Goal: Task Accomplishment & Management: Use online tool/utility

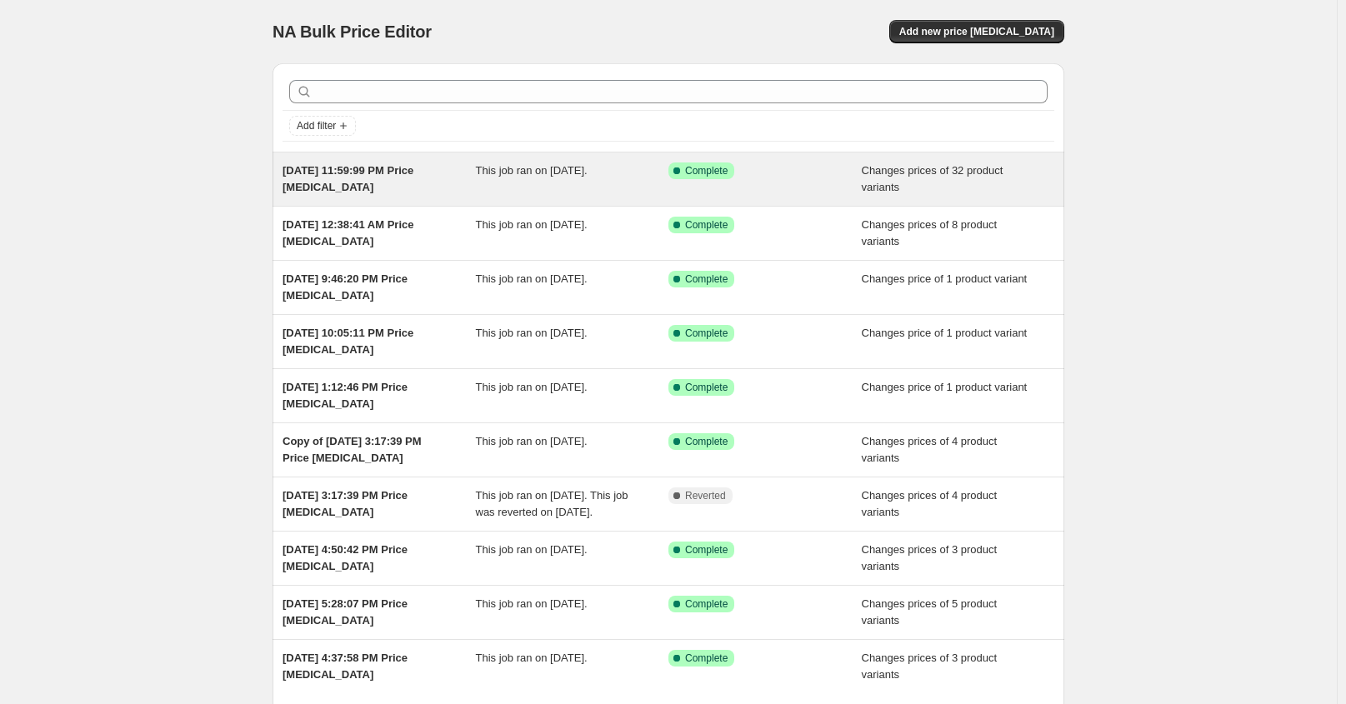
click at [473, 168] on div "[DATE] 11:59:99 PM Price [MEDICAL_DATA]" at bounding box center [379, 179] width 193 height 33
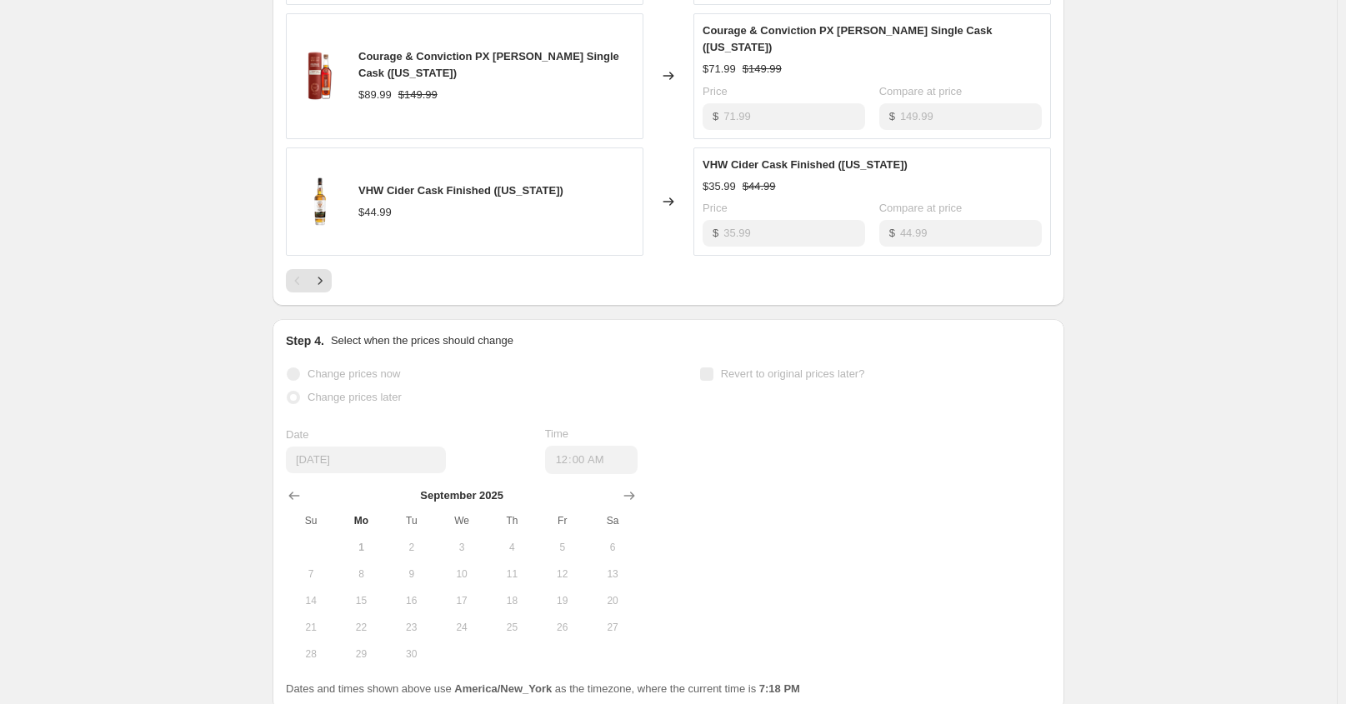
scroll to position [1167, 0]
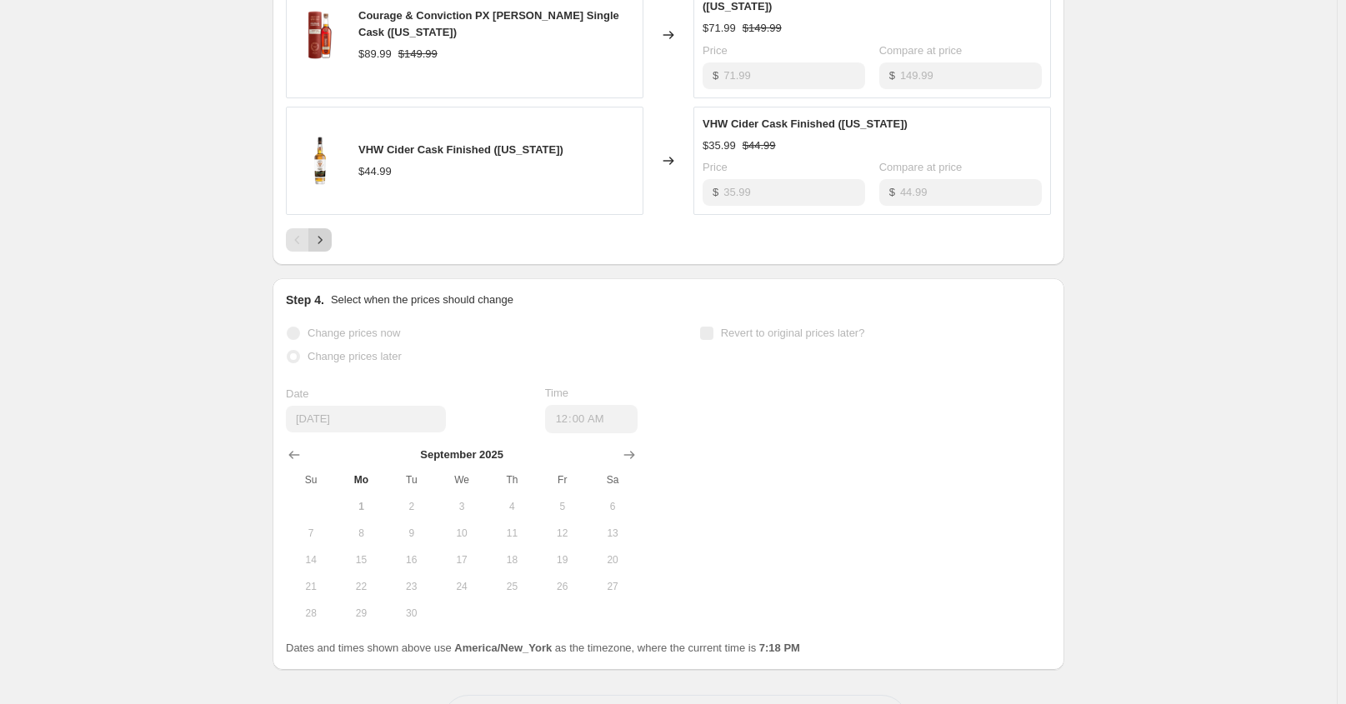
click at [323, 237] on icon "Next" at bounding box center [320, 241] width 4 height 8
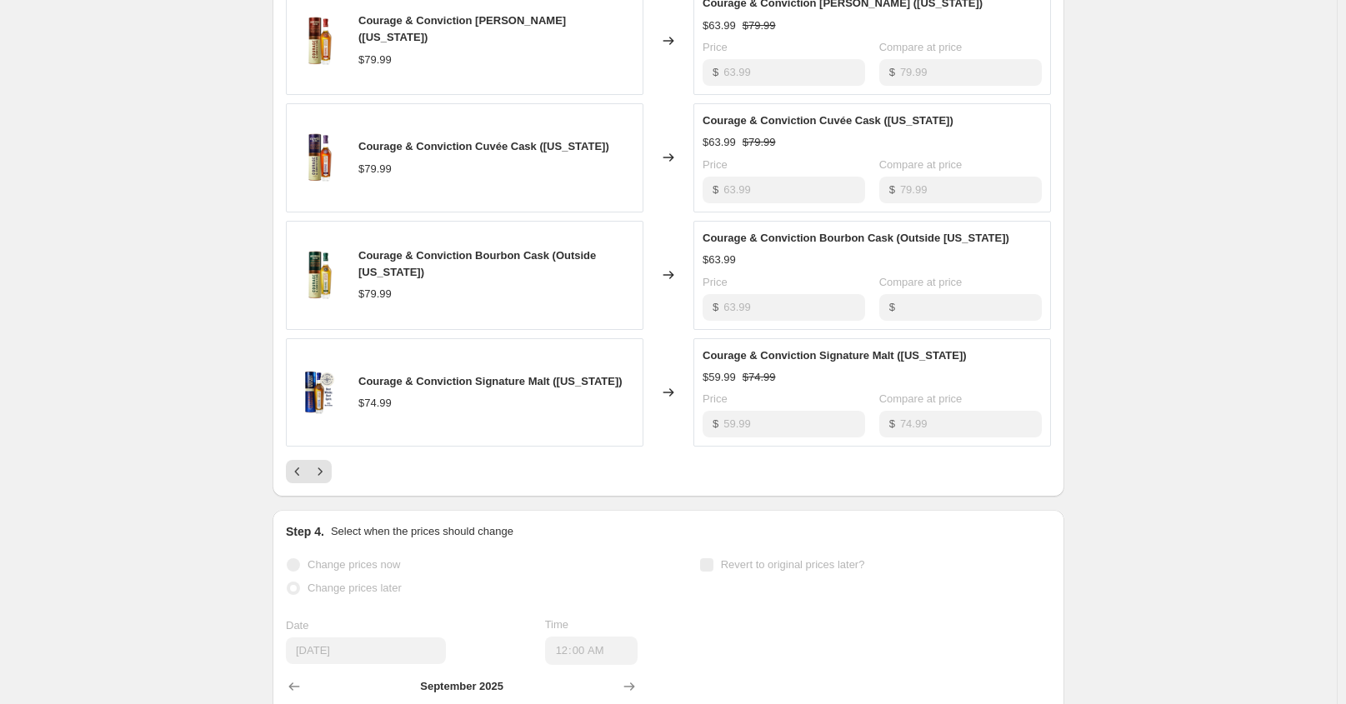
scroll to position [917, 0]
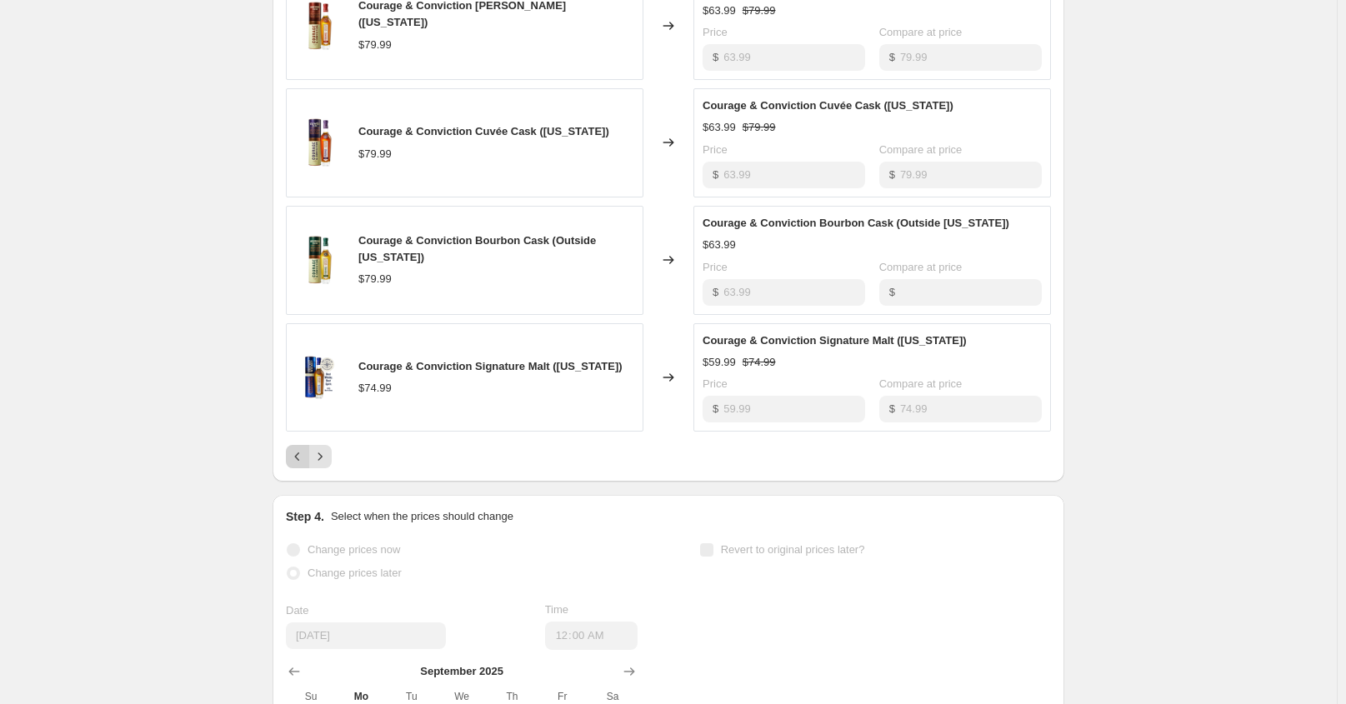
click at [306, 457] on icon "Previous" at bounding box center [297, 456] width 17 height 17
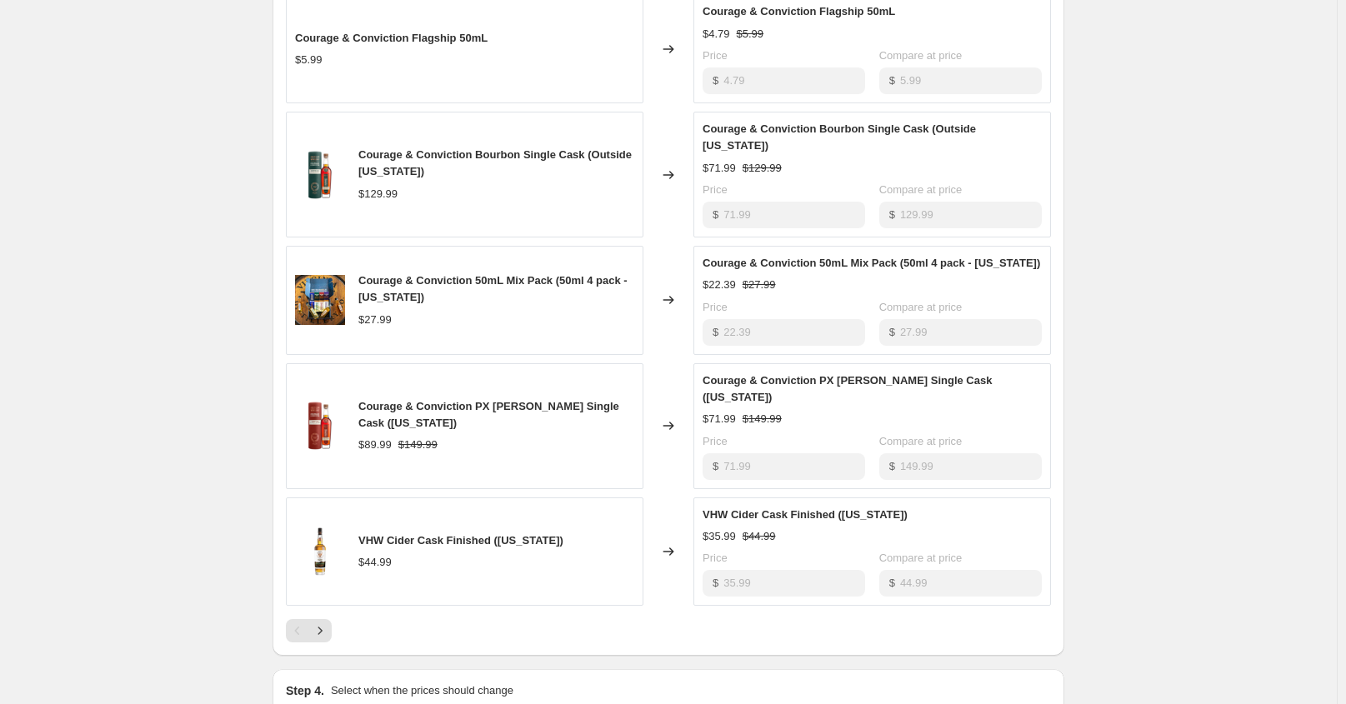
scroll to position [750, 0]
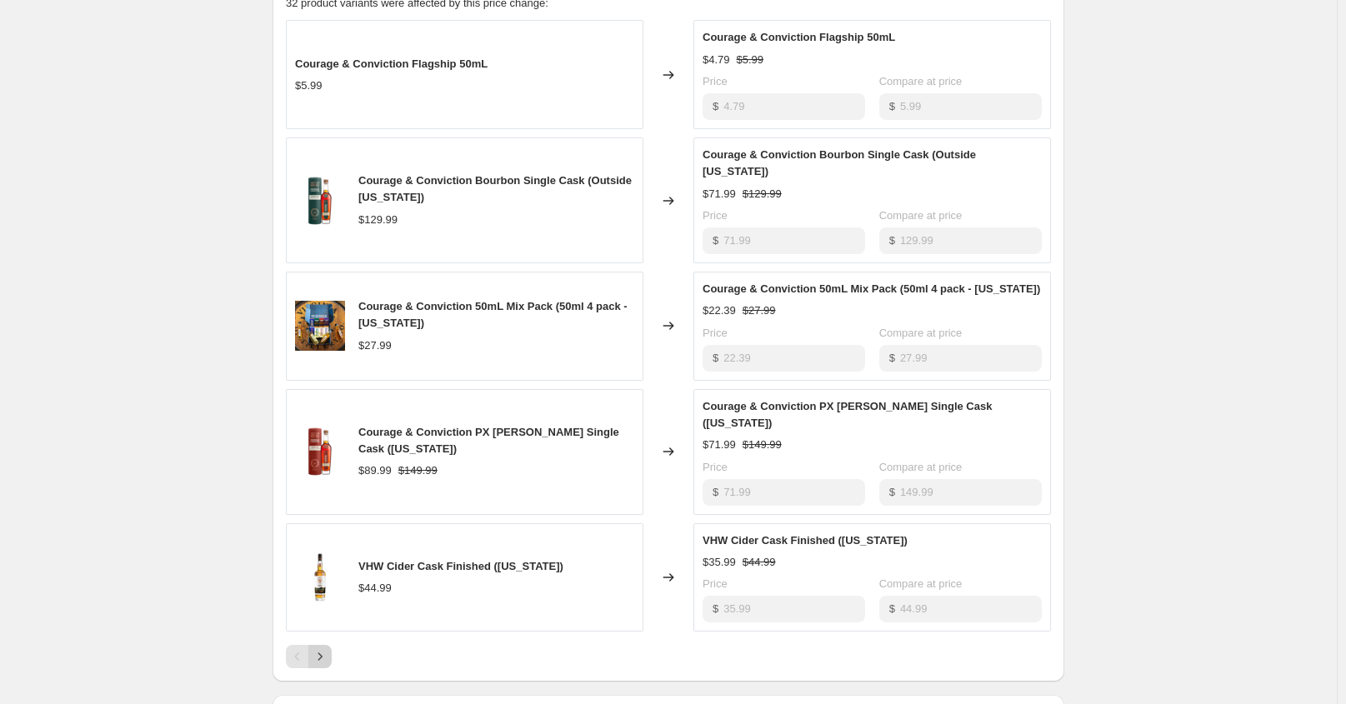
click at [323, 648] on icon "Next" at bounding box center [320, 656] width 17 height 17
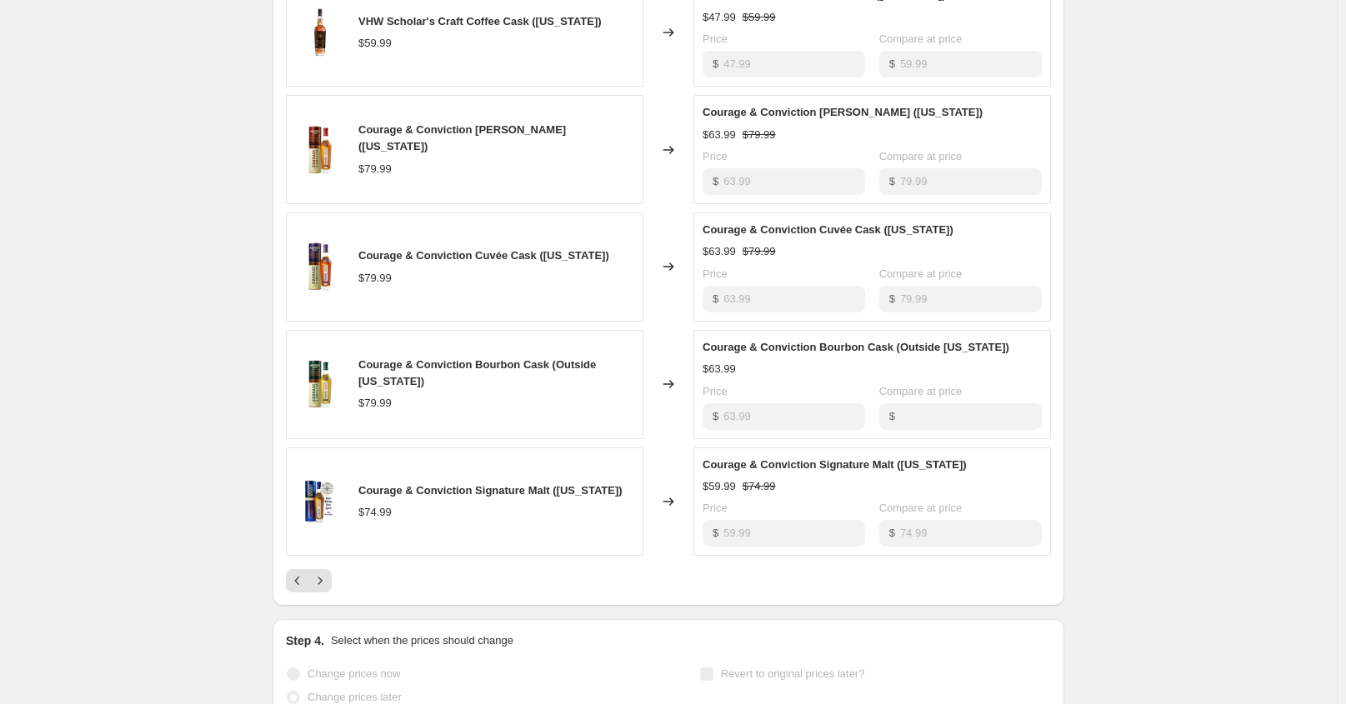
scroll to position [833, 0]
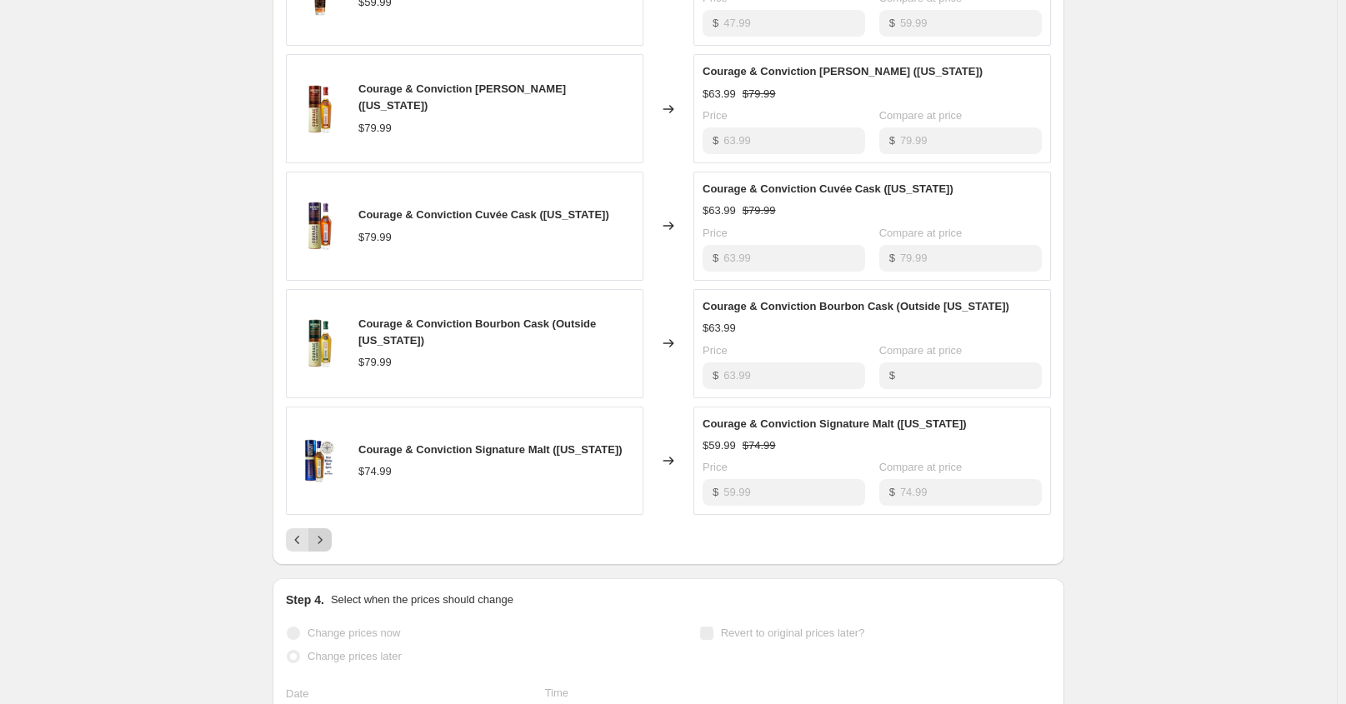
click at [328, 542] on icon "Next" at bounding box center [320, 540] width 17 height 17
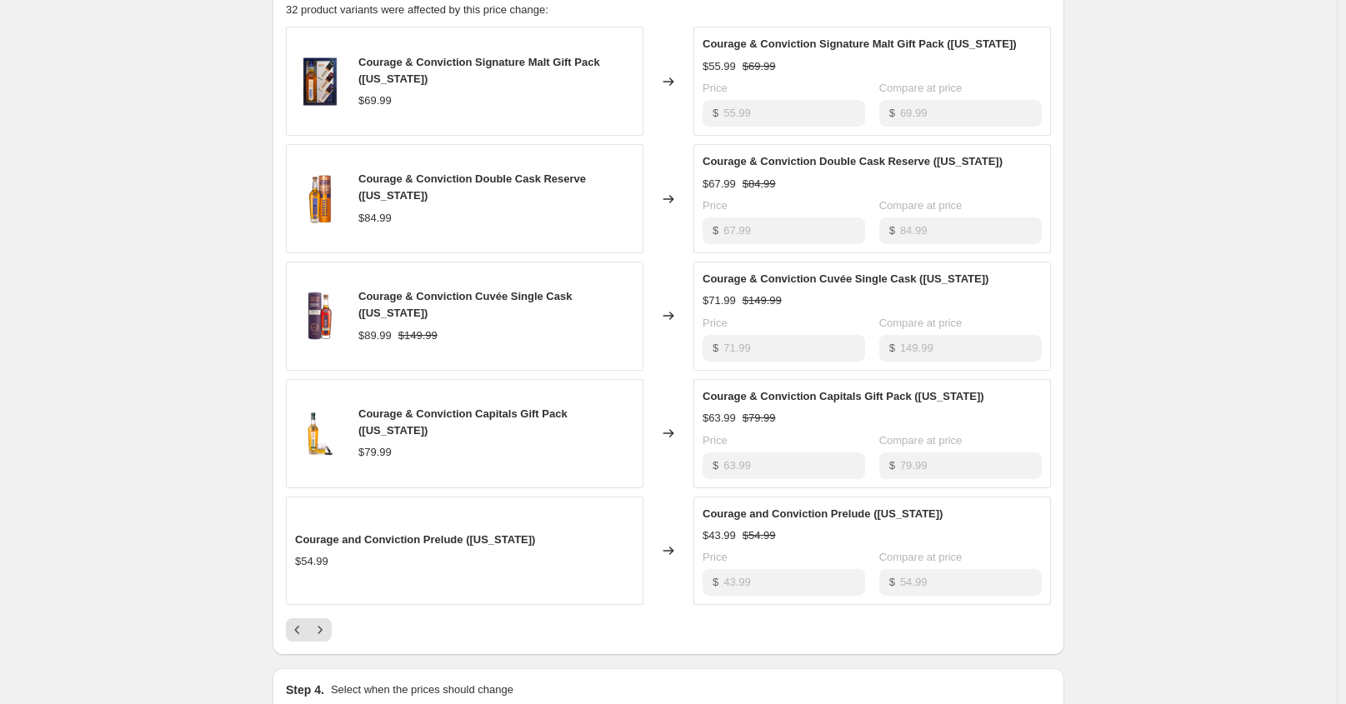
scroll to position [750, 0]
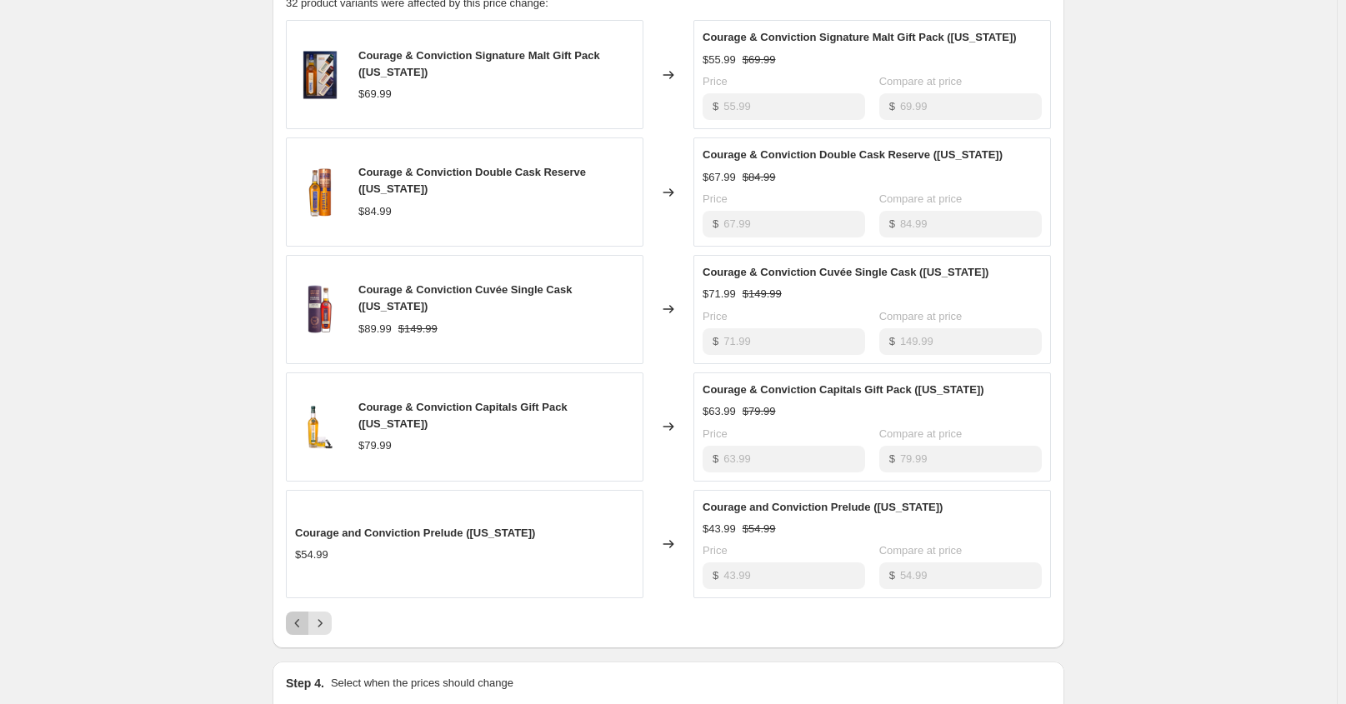
click at [306, 622] on icon "Previous" at bounding box center [297, 623] width 17 height 17
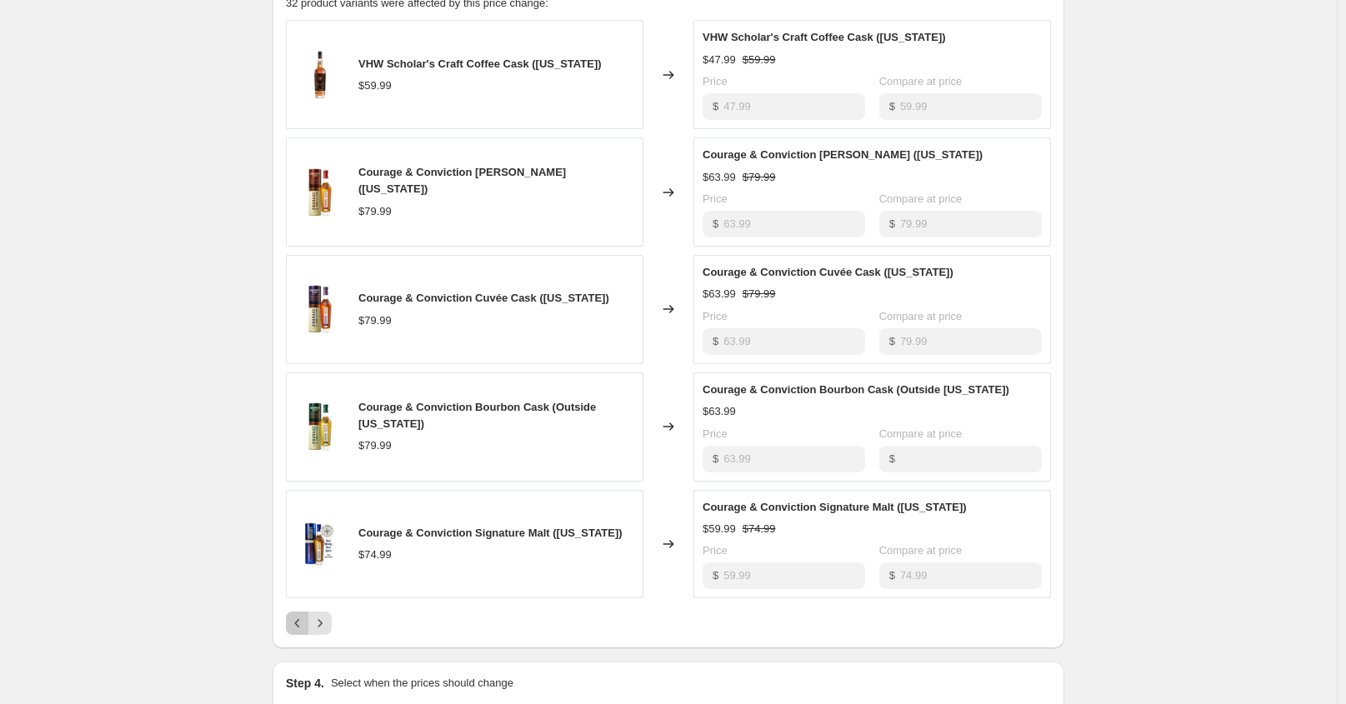
click at [306, 623] on icon "Previous" at bounding box center [297, 623] width 17 height 17
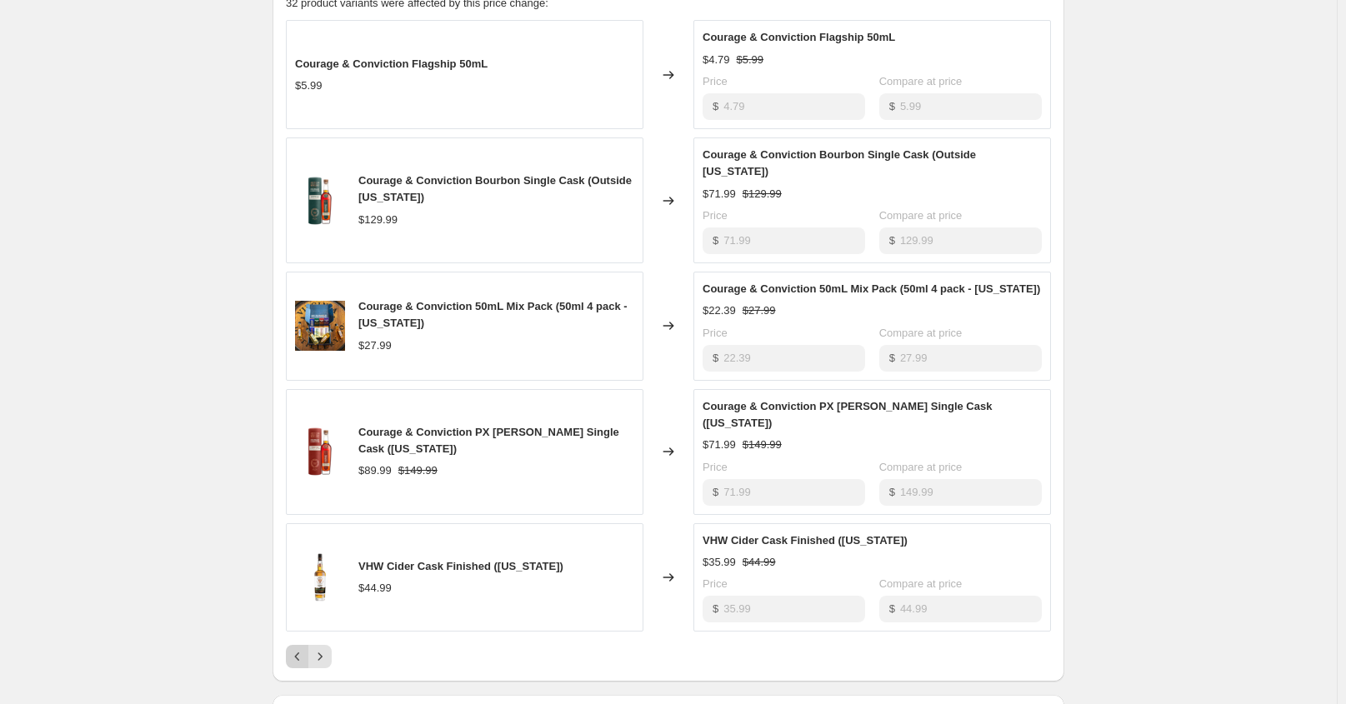
click at [306, 645] on div "Pagination" at bounding box center [297, 656] width 23 height 23
click at [328, 648] on icon "Next" at bounding box center [320, 656] width 17 height 17
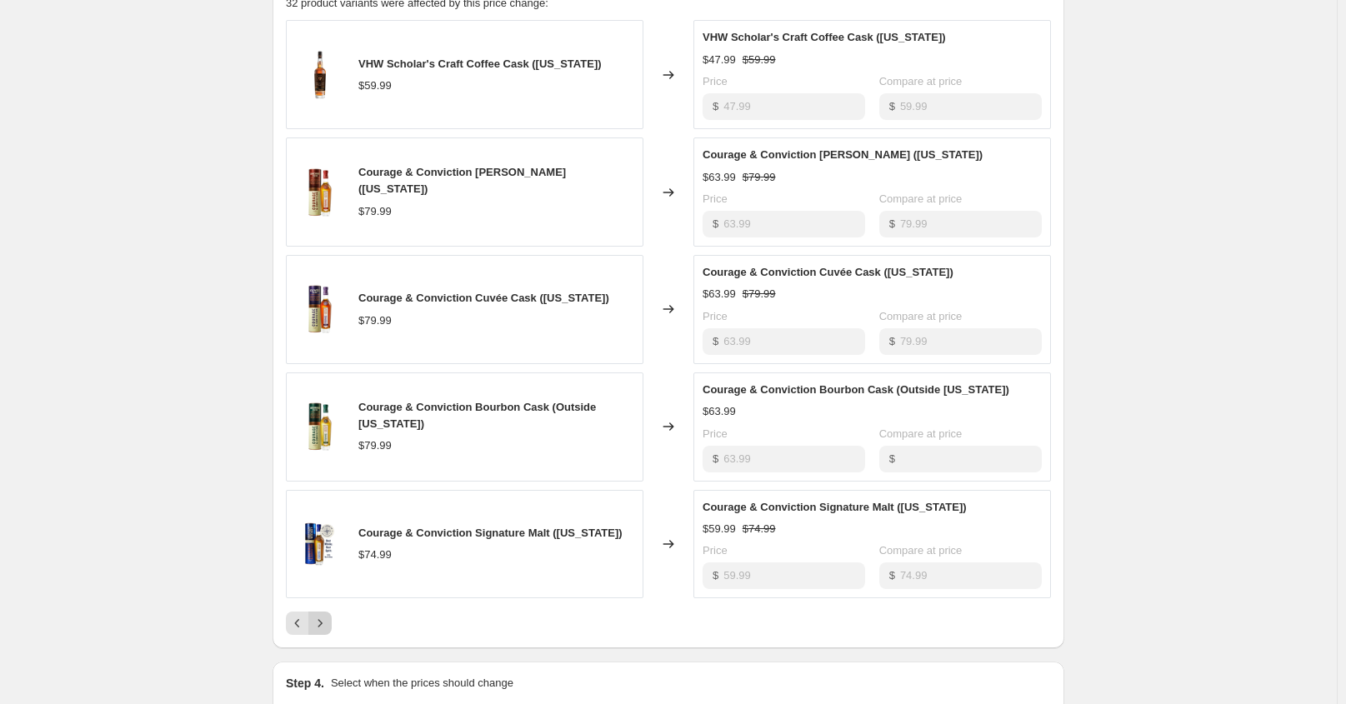
click at [328, 622] on icon "Next" at bounding box center [320, 623] width 17 height 17
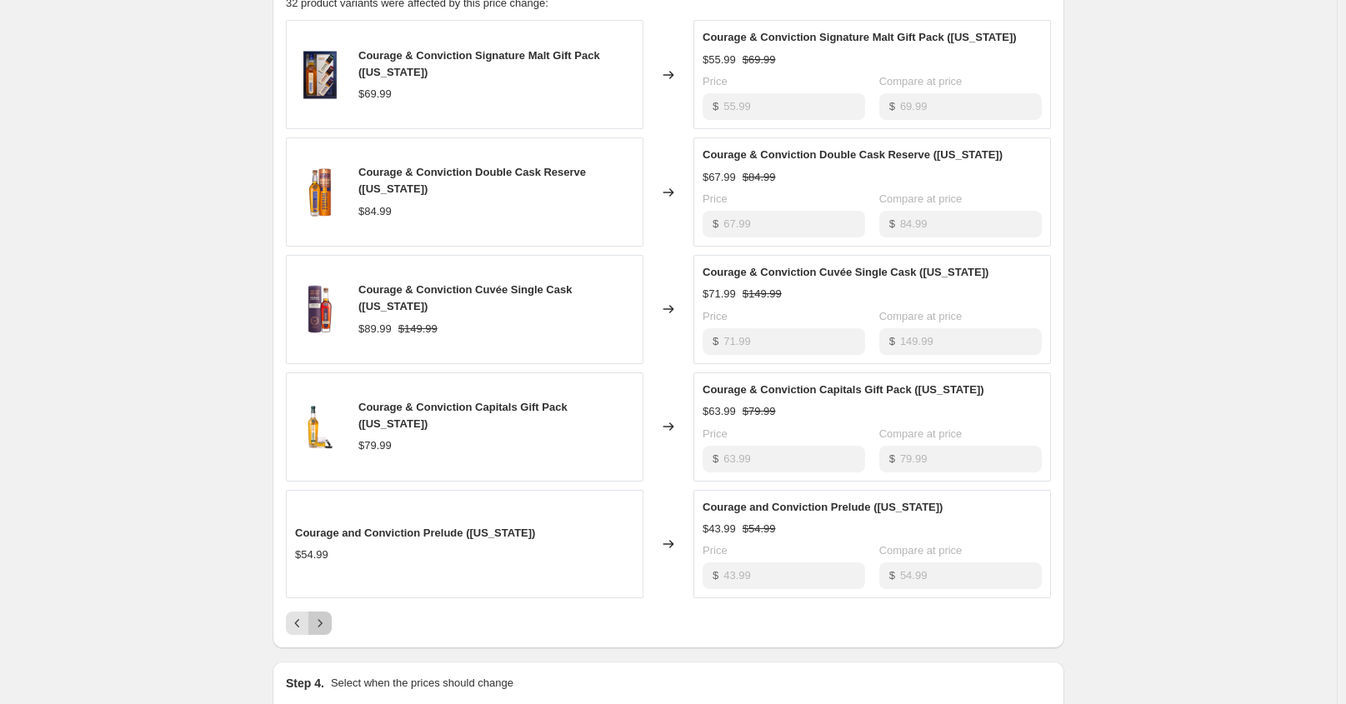
click at [326, 619] on icon "Next" at bounding box center [320, 623] width 17 height 17
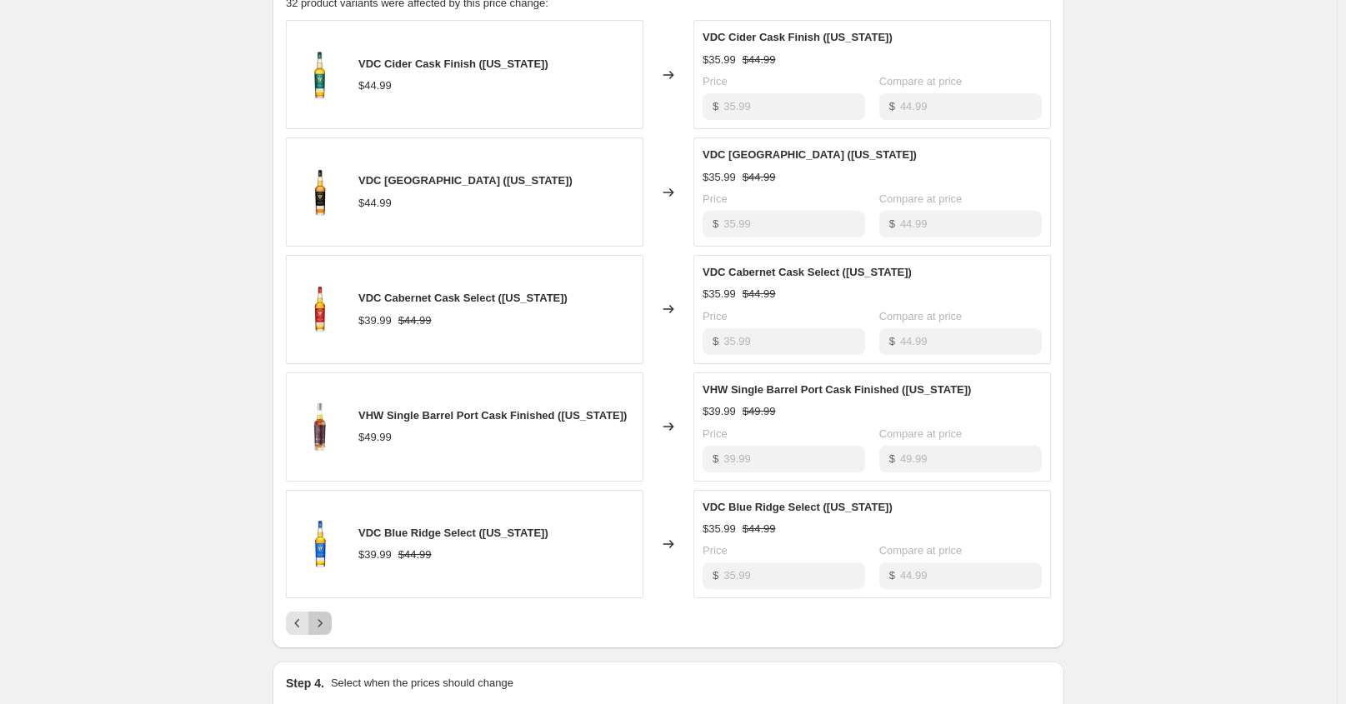
click at [325, 629] on icon "Next" at bounding box center [320, 623] width 17 height 17
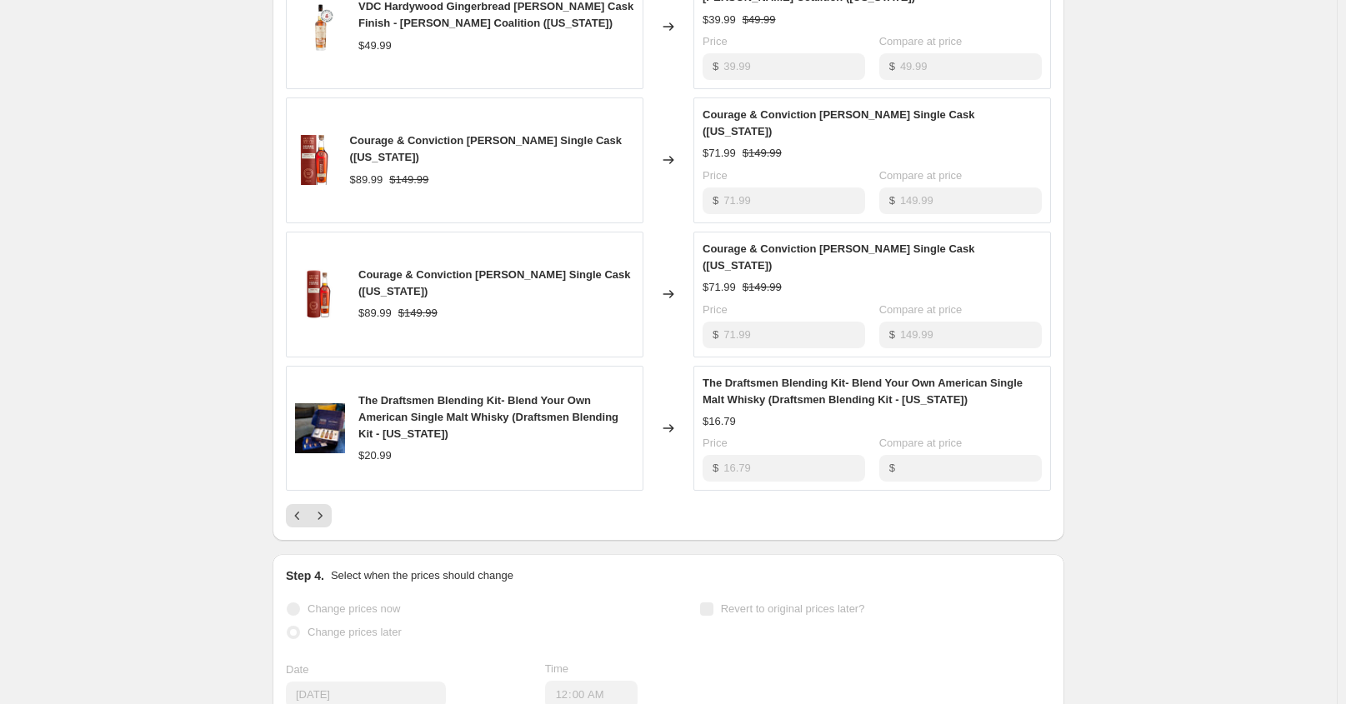
scroll to position [833, 0]
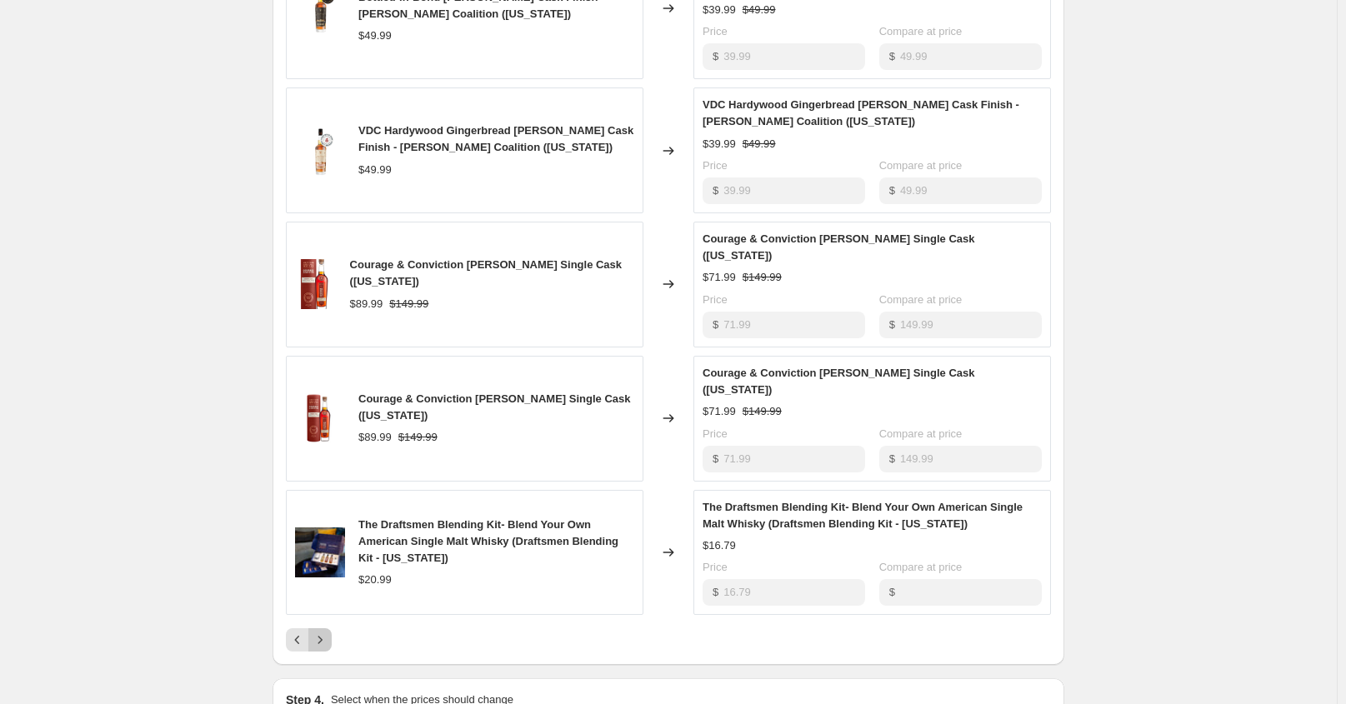
click at [327, 632] on icon "Next" at bounding box center [320, 640] width 17 height 17
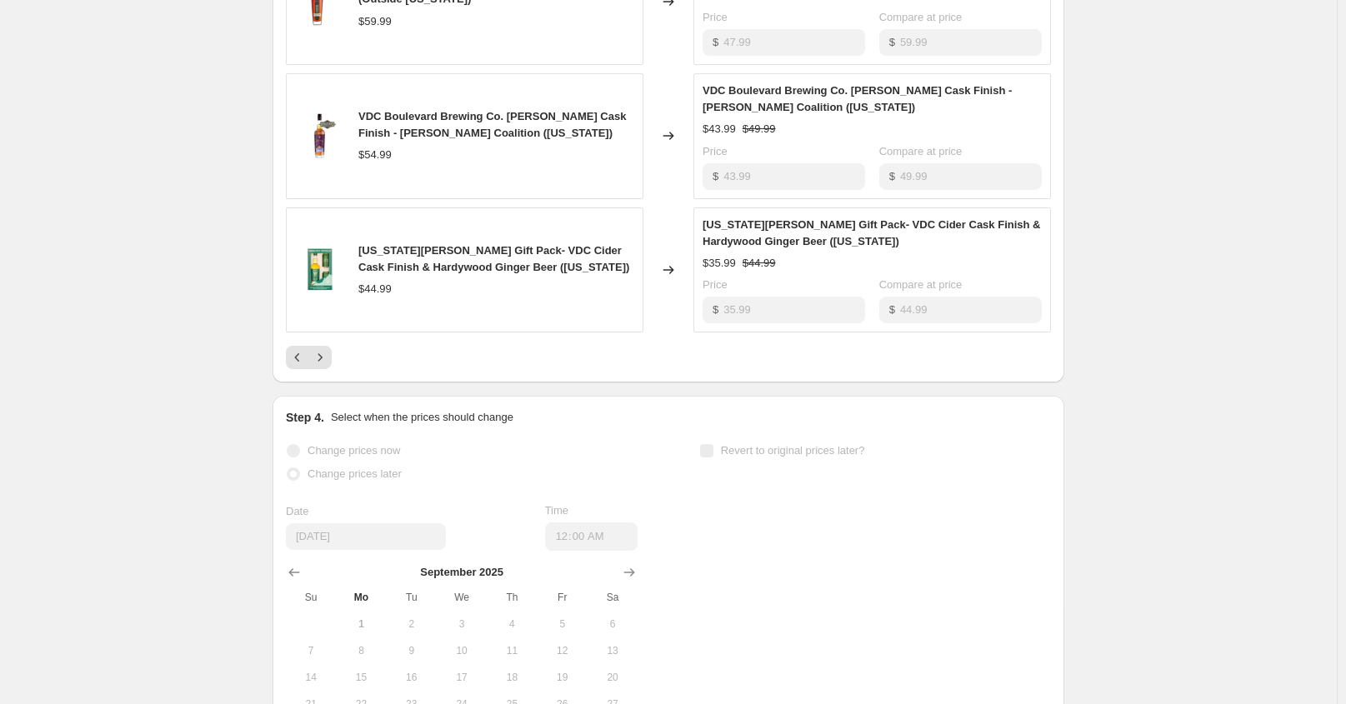
scroll to position [1084, 0]
click at [328, 348] on icon "Next" at bounding box center [320, 356] width 17 height 17
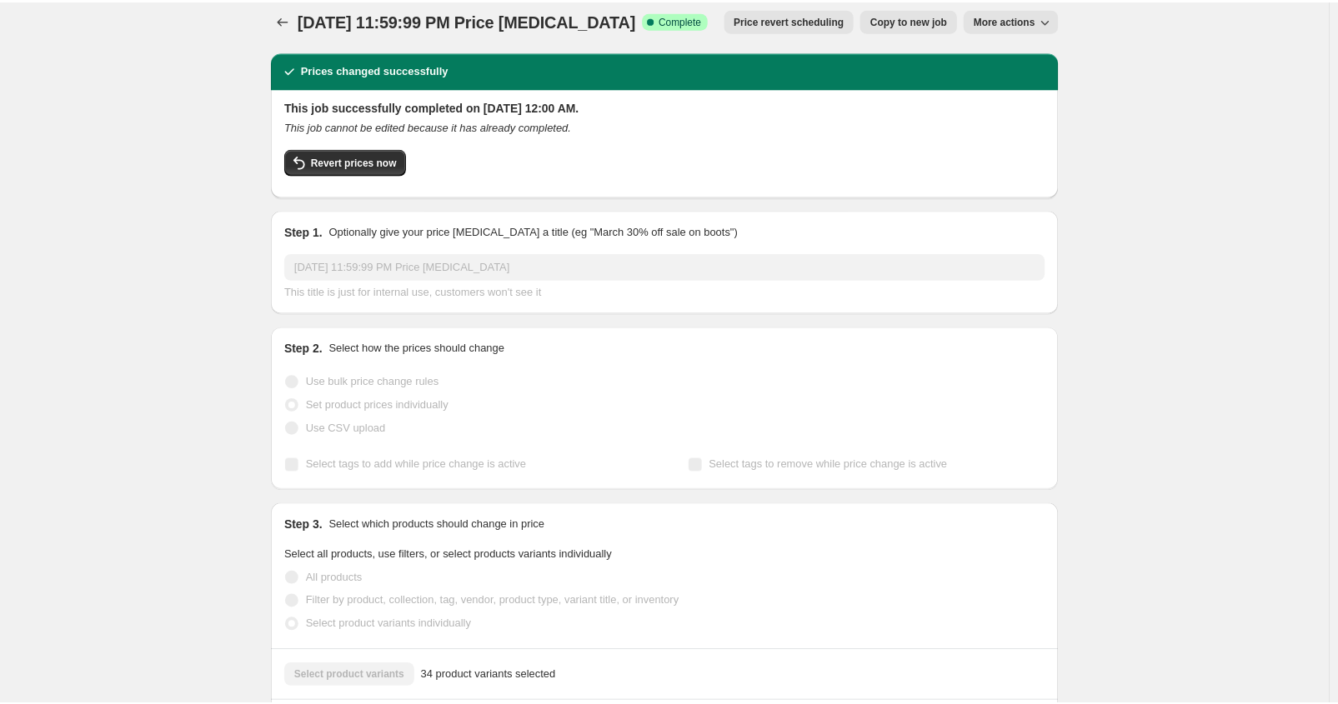
scroll to position [0, 0]
